Goal: Task Accomplishment & Management: Complete application form

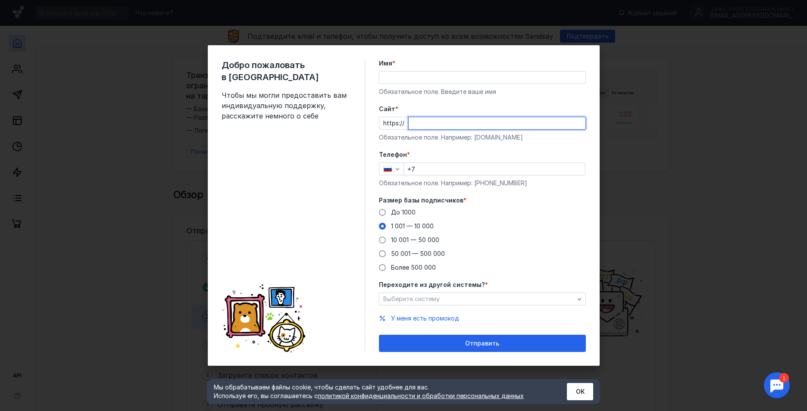
click at [424, 125] on input "Cайт *" at bounding box center [497, 123] width 177 height 12
type input "п"
type input "[DOMAIN_NAME]"
click at [417, 78] on input "Имя *" at bounding box center [482, 78] width 206 height 12
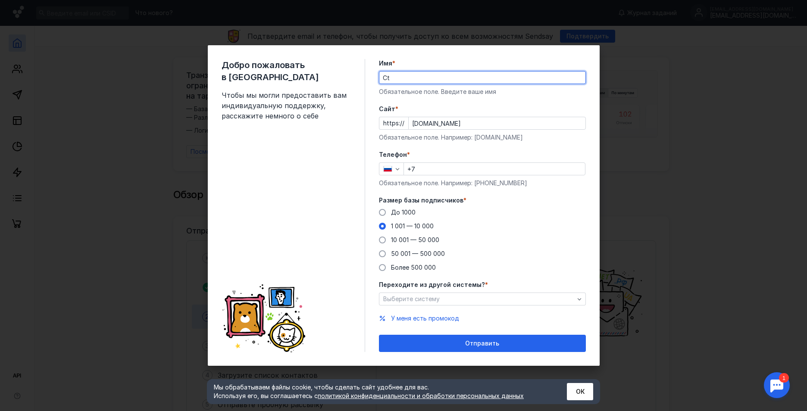
type input "C"
type input "[PERSON_NAME]"
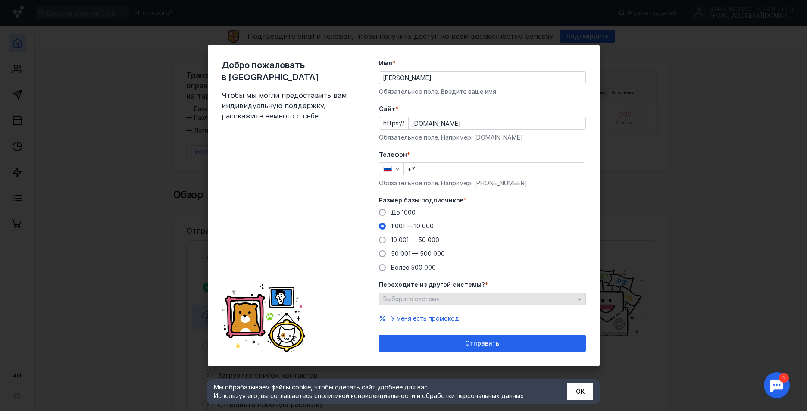
click at [446, 296] on div "Выберите систему" at bounding box center [478, 299] width 195 height 7
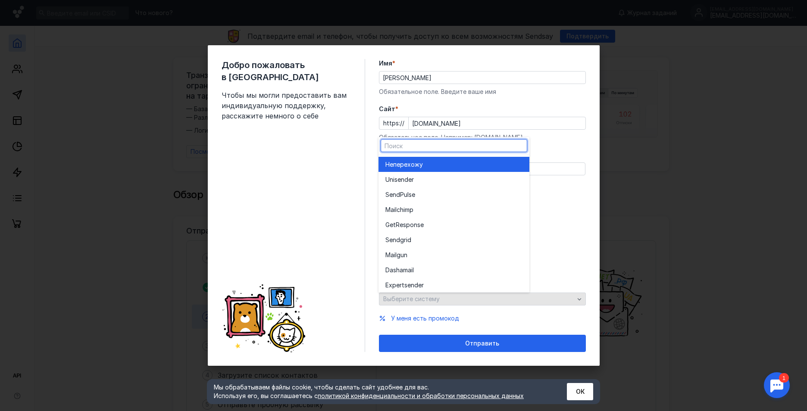
click at [446, 296] on div "Выберите систему" at bounding box center [478, 299] width 195 height 7
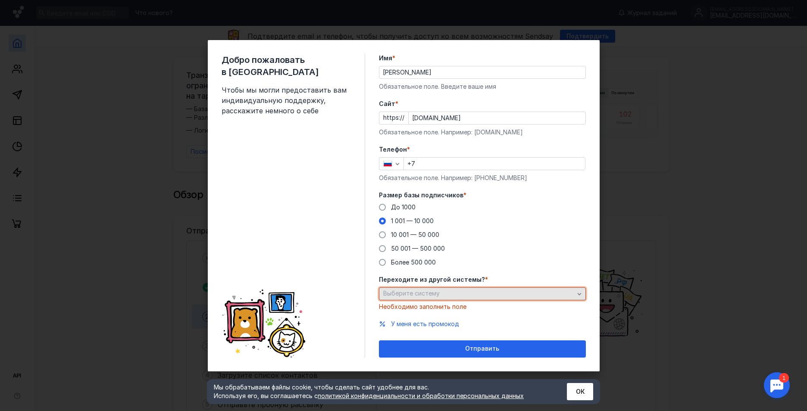
click at [445, 290] on div "Выберите систему" at bounding box center [478, 293] width 195 height 7
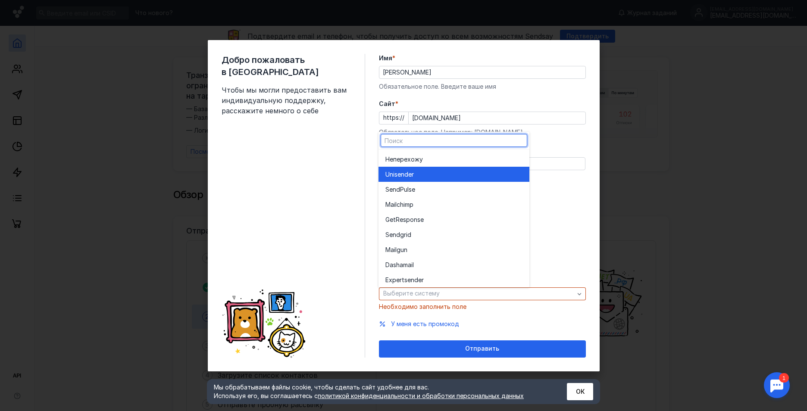
click at [407, 172] on span "Unisende" at bounding box center [398, 174] width 26 height 9
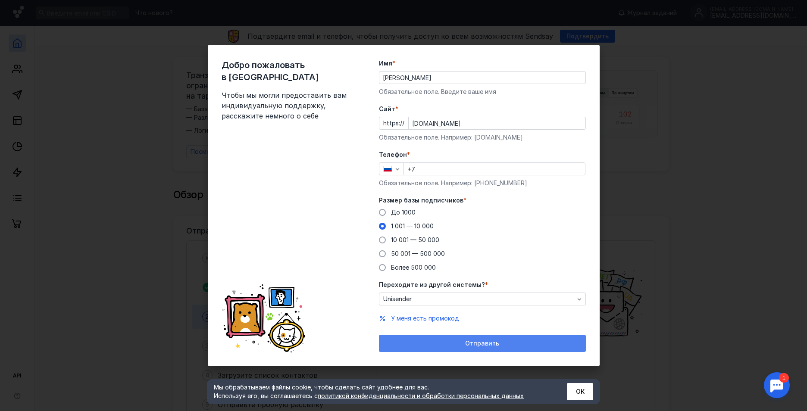
click at [466, 342] on div "Отправить" at bounding box center [482, 343] width 198 height 7
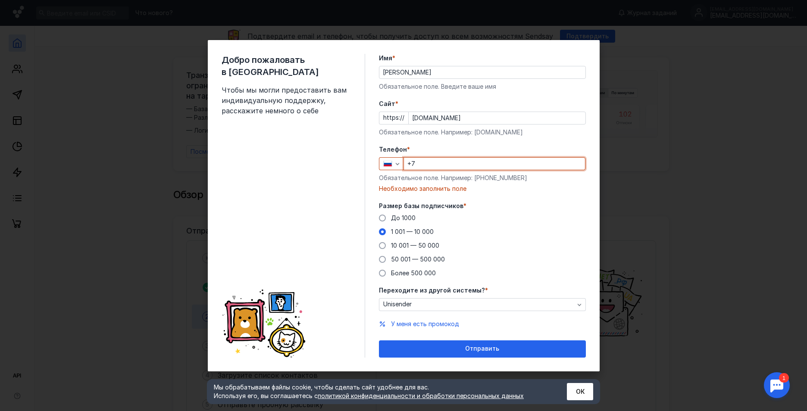
click at [463, 163] on input "+7" at bounding box center [494, 164] width 181 height 12
type input "[PHONE_NUMBER]"
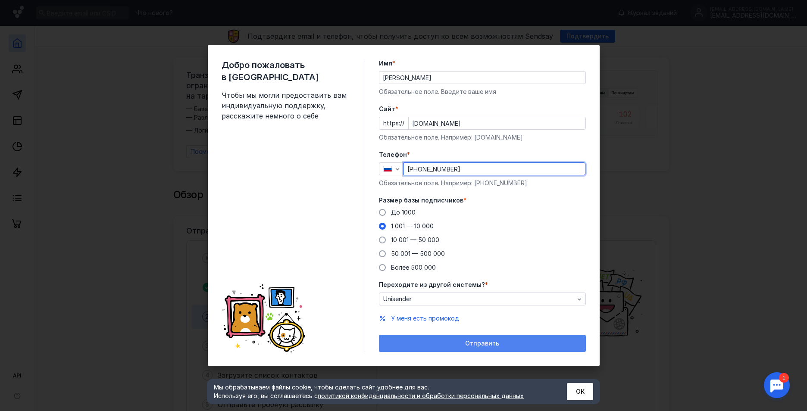
click at [489, 342] on span "Отправить" at bounding box center [482, 343] width 34 height 7
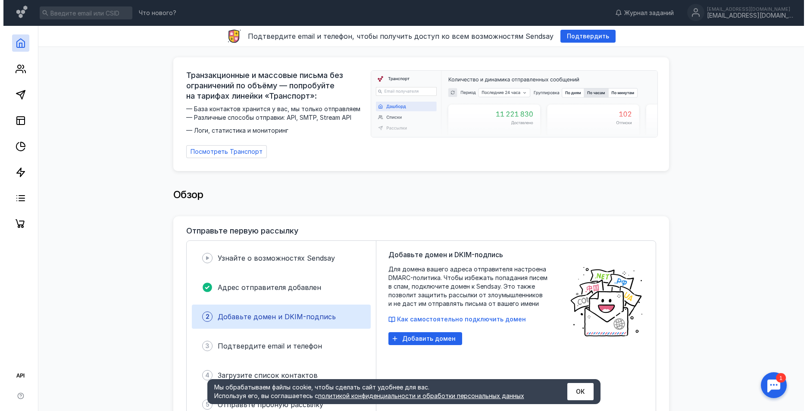
scroll to position [43, 0]
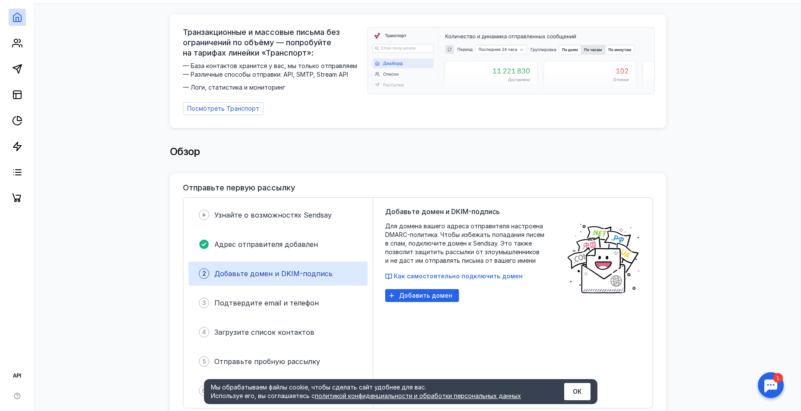
click at [423, 292] on span "Добавить домен" at bounding box center [425, 295] width 53 height 7
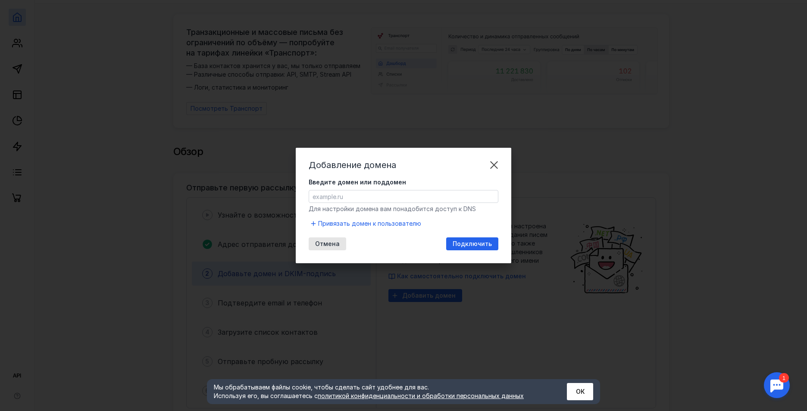
click at [357, 193] on input "Введите домен или поддомен" at bounding box center [403, 197] width 189 height 12
type input "п"
type input "[DOMAIN_NAME]"
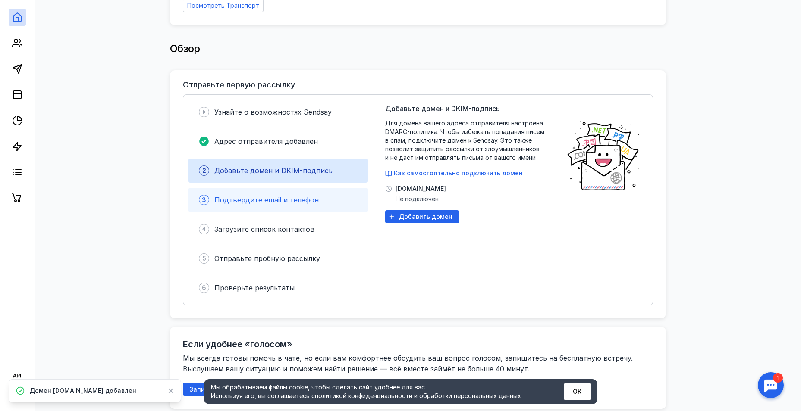
scroll to position [172, 0]
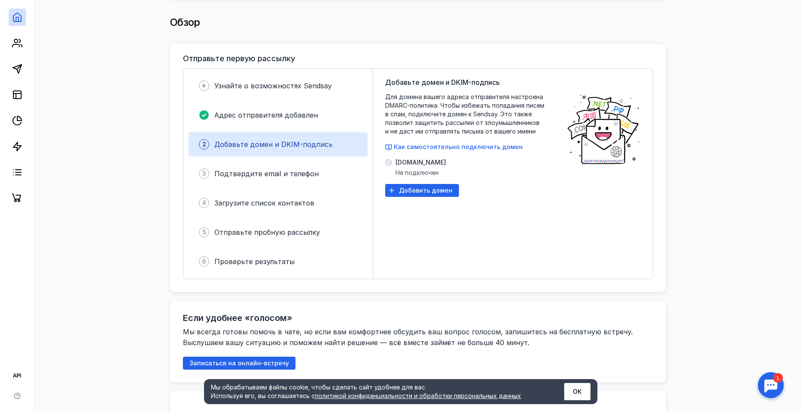
click at [446, 143] on span "Как самостоятельно подключить домен" at bounding box center [458, 146] width 129 height 7
click at [416, 158] on span "[DOMAIN_NAME]" at bounding box center [420, 162] width 50 height 9
click at [277, 141] on span "Добавьте домен и DKIM-подпись" at bounding box center [273, 144] width 118 height 9
click at [438, 143] on span "Как самостоятельно подключить домен" at bounding box center [458, 146] width 129 height 7
